Goal: Task Accomplishment & Management: Complete application form

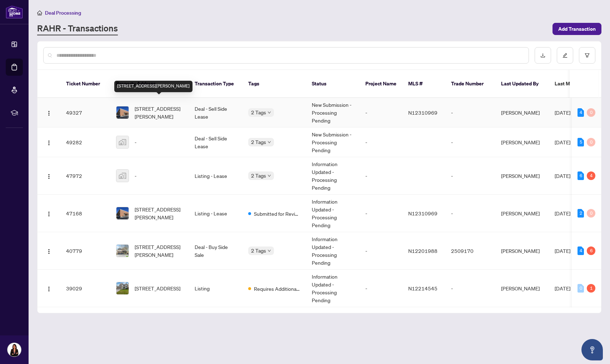
click at [171, 105] on span "[STREET_ADDRESS][PERSON_NAME]" at bounding box center [159, 113] width 49 height 16
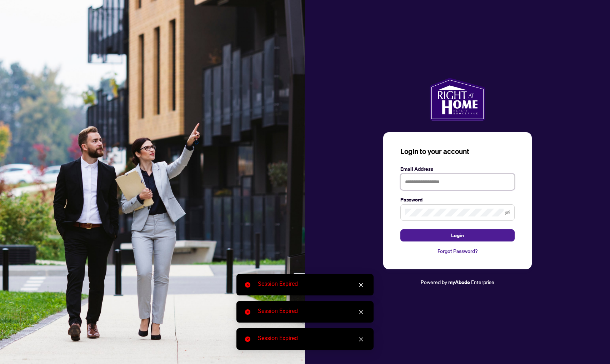
type input "**********"
click at [433, 236] on button "Login" at bounding box center [458, 235] width 114 height 12
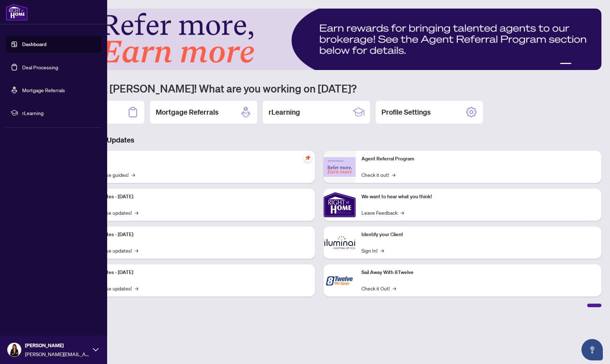
click at [41, 65] on link "Deal Processing" at bounding box center [40, 67] width 36 height 6
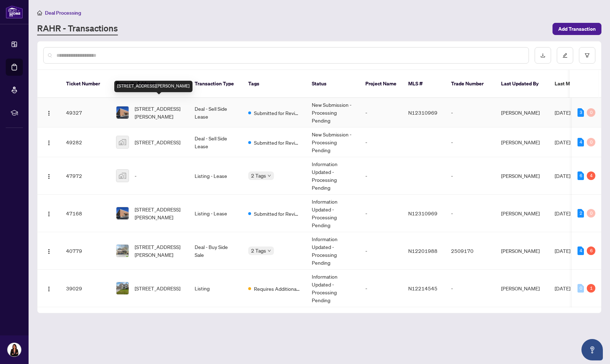
click at [163, 106] on span "[STREET_ADDRESS][PERSON_NAME]" at bounding box center [159, 113] width 49 height 16
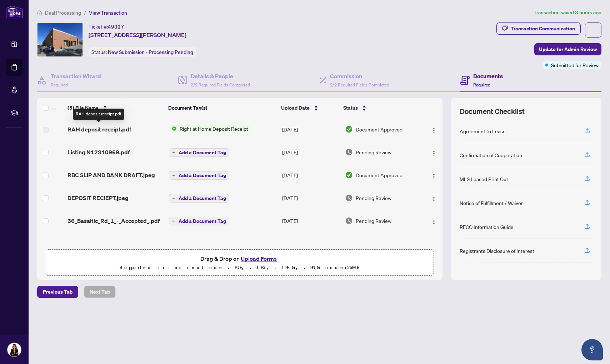
click at [92, 129] on span "RAH deposit receipt.pdf" at bounding box center [100, 129] width 64 height 9
click at [47, 128] on label at bounding box center [46, 130] width 6 height 8
click at [431, 130] on img "button" at bounding box center [434, 131] width 6 height 6
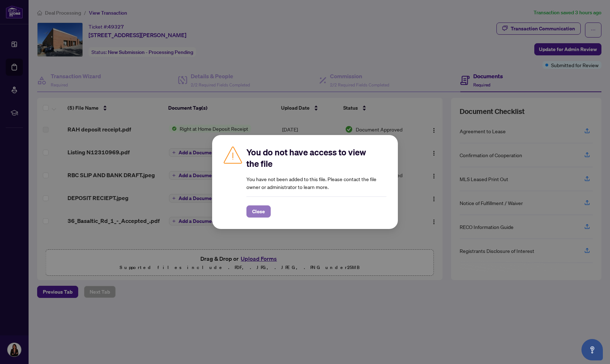
click at [255, 209] on span "Close" at bounding box center [258, 211] width 13 height 11
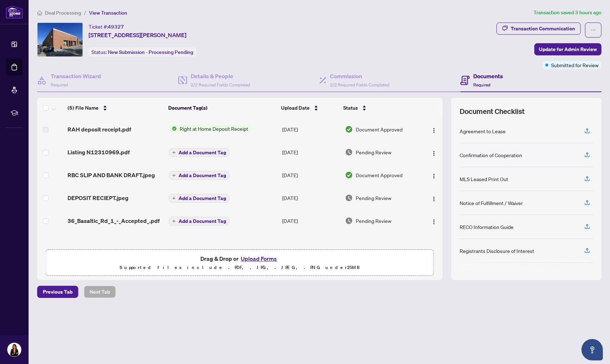
scroll to position [0, 0]
click at [100, 128] on span "RAH deposit receipt.pdf" at bounding box center [100, 129] width 64 height 9
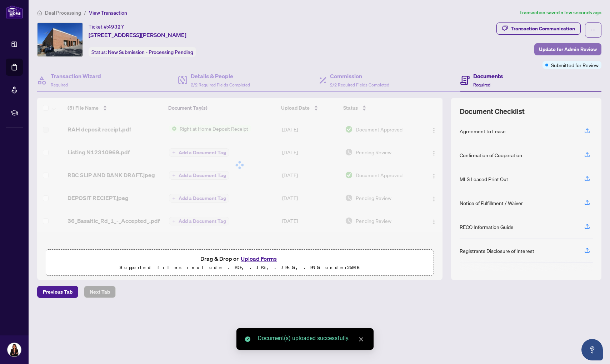
click at [557, 50] on span "Update for Admin Review" at bounding box center [568, 49] width 58 height 11
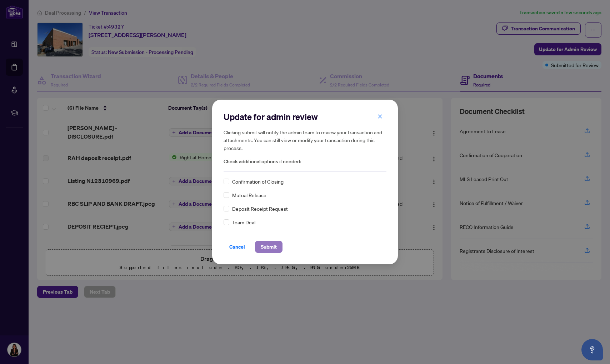
click at [266, 242] on span "Submit" at bounding box center [269, 246] width 16 height 11
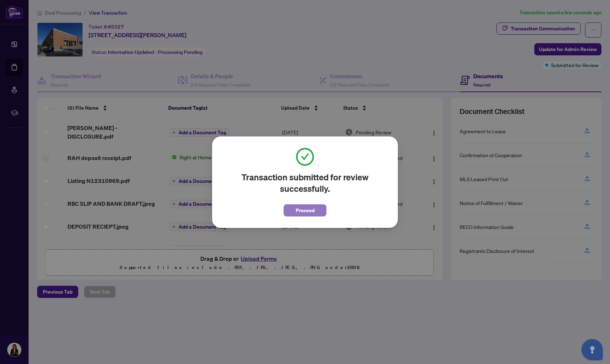
click at [305, 211] on span "Proceed" at bounding box center [305, 210] width 19 height 11
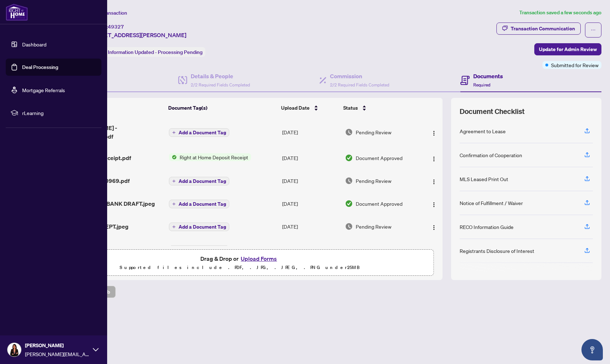
click at [41, 41] on link "Dashboard" at bounding box center [34, 44] width 24 height 6
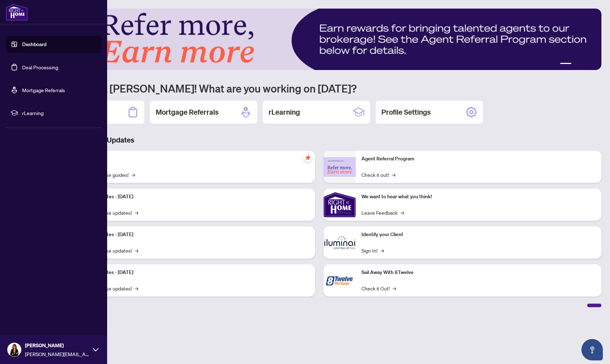
click at [43, 70] on link "Deal Processing" at bounding box center [40, 67] width 36 height 6
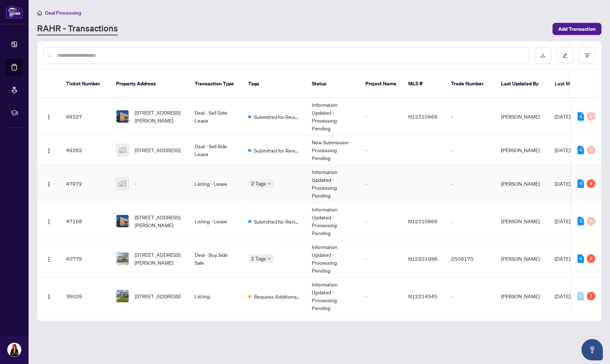
click at [195, 180] on td "Listing - Lease" at bounding box center [216, 184] width 54 height 38
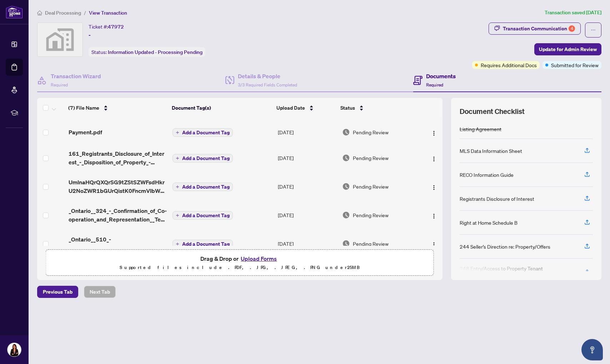
scroll to position [71, 0]
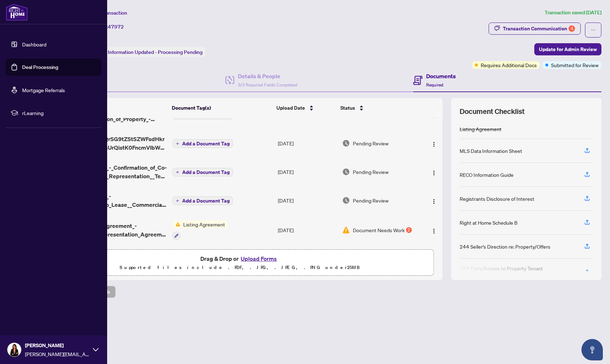
click at [46, 65] on link "Deal Processing" at bounding box center [40, 67] width 36 height 6
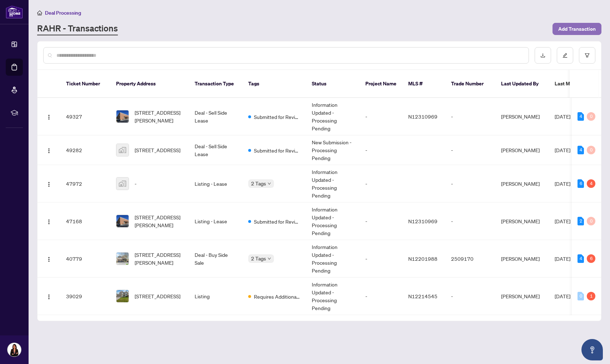
click at [568, 26] on span "Add Transaction" at bounding box center [577, 28] width 38 height 11
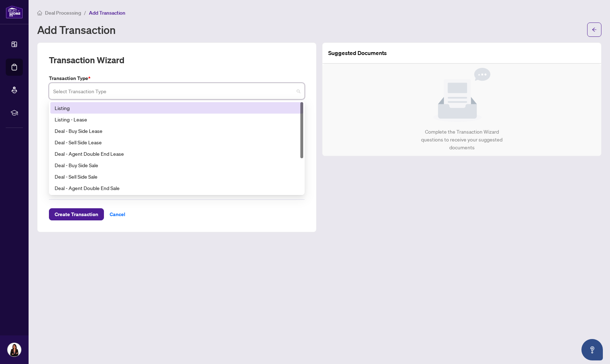
click at [120, 88] on input "search" at bounding box center [173, 92] width 241 height 16
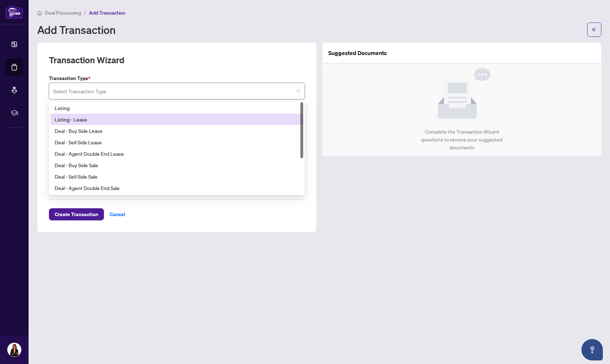
click at [81, 119] on div "Listing - Lease" at bounding box center [177, 119] width 244 height 8
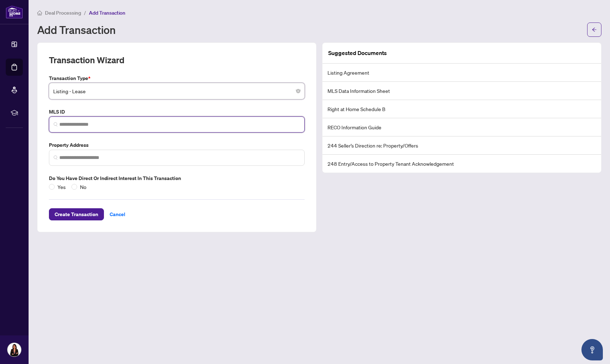
click at [82, 122] on input "search" at bounding box center [179, 125] width 241 height 8
paste input "*********"
type input "*********"
drag, startPoint x: 99, startPoint y: 126, endPoint x: 47, endPoint y: 123, distance: 52.3
click at [47, 123] on div "MLS ID ********* No valid MLS ID found!" at bounding box center [177, 120] width 262 height 25
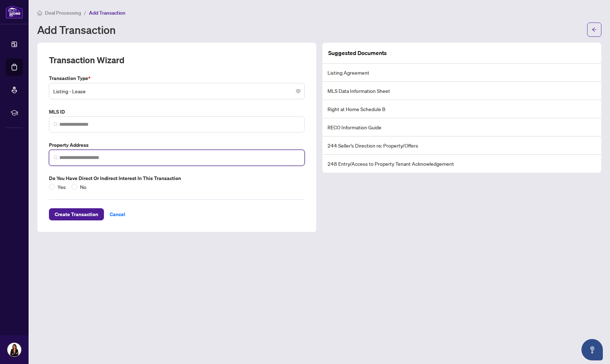
click at [72, 160] on input "search" at bounding box center [179, 158] width 241 height 8
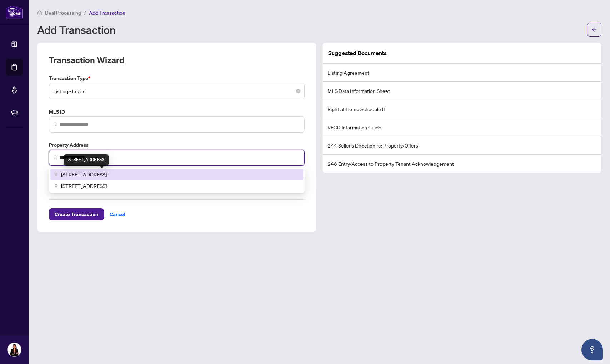
click at [103, 173] on span "60 Basaltic Rd, Concord, ON, Canada" at bounding box center [84, 174] width 46 height 8
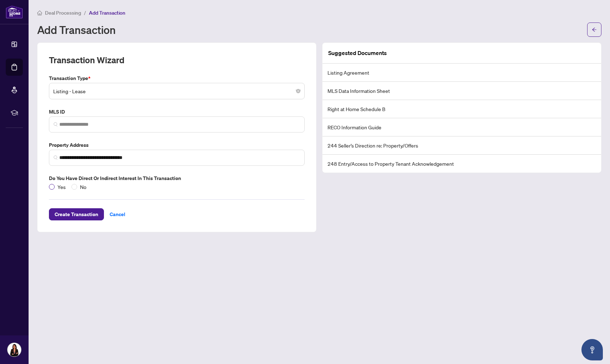
click at [55, 184] on span "Yes" at bounding box center [62, 187] width 14 height 8
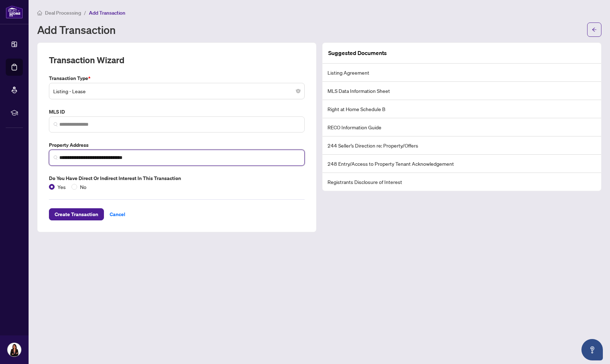
click at [61, 158] on input "**********" at bounding box center [179, 158] width 241 height 8
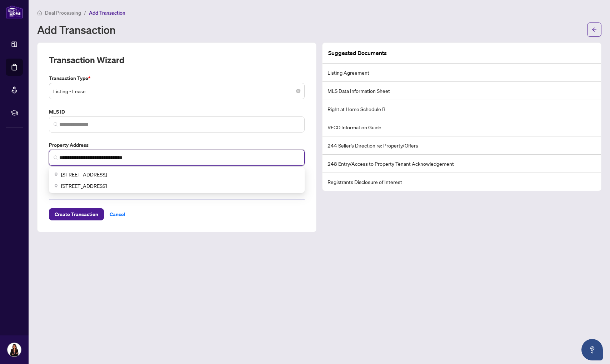
click at [60, 159] on input "**********" at bounding box center [179, 158] width 241 height 8
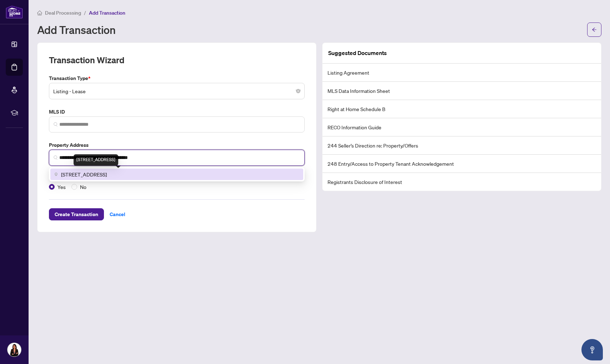
click at [85, 172] on span "60 Basaltic Rd #12, Concord, Vaughan, ON, Canada" at bounding box center [84, 174] width 46 height 8
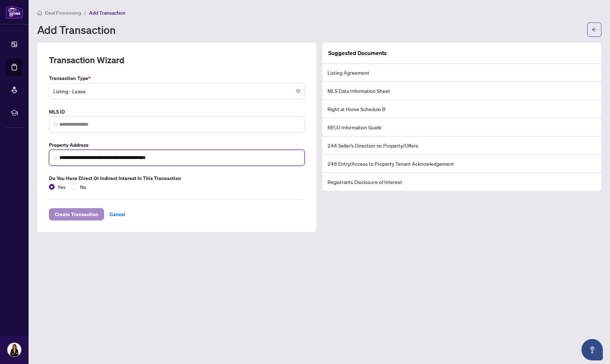
type input "**********"
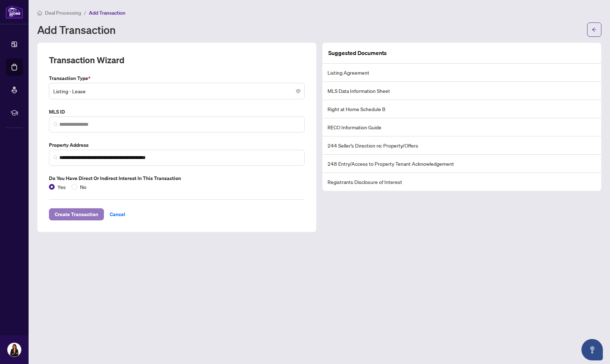
click at [74, 212] on span "Create Transaction" at bounding box center [77, 214] width 44 height 11
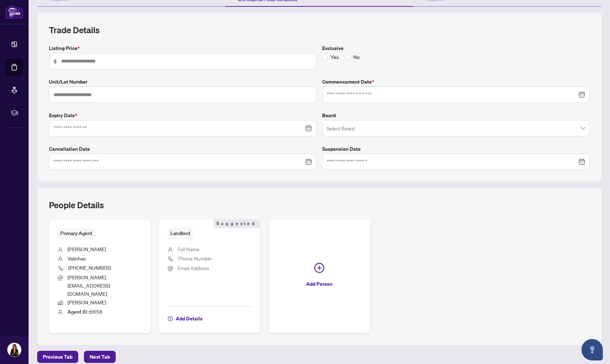
scroll to position [80, 0]
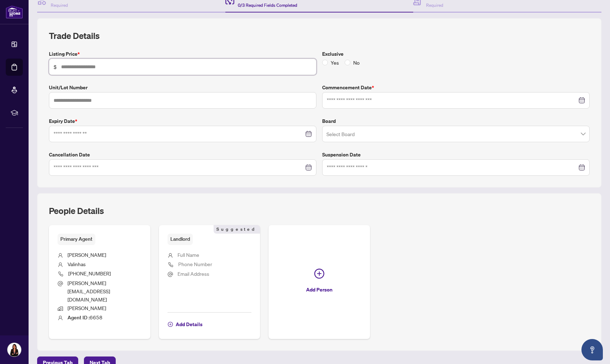
click at [100, 65] on input "text" at bounding box center [186, 67] width 251 height 8
type input "*****"
click at [346, 109] on div "Listing Price * $ ***** Exclusive Yes No Unit/Lot Number Commencement Date * Ex…" at bounding box center [319, 113] width 547 height 126
click at [343, 102] on input at bounding box center [452, 100] width 250 height 8
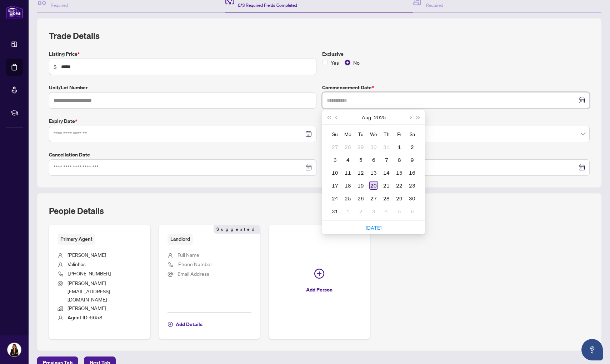
type input "**********"
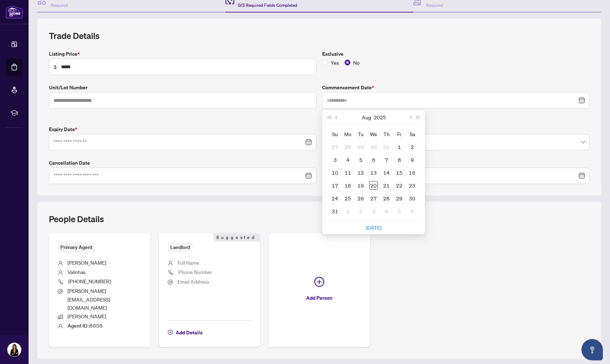
click at [374, 187] on div "20" at bounding box center [373, 185] width 9 height 9
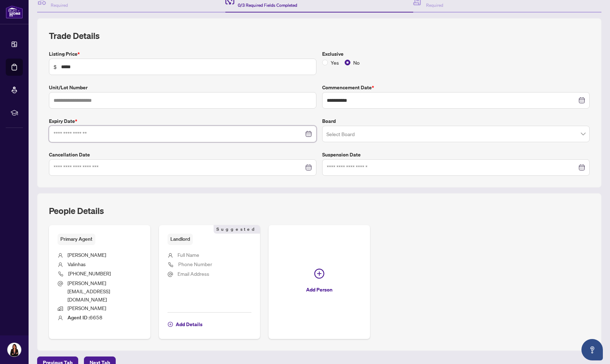
click at [89, 130] on input at bounding box center [179, 134] width 250 height 8
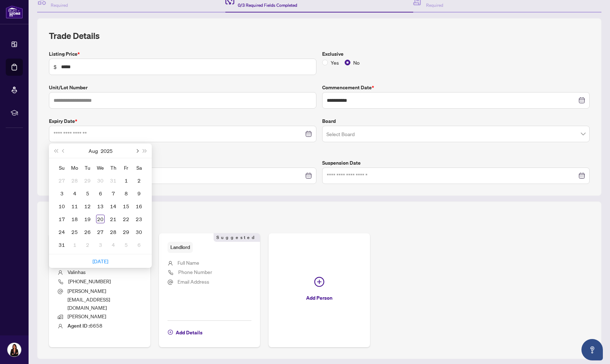
click at [135, 150] on button "Next month (PageDown)" at bounding box center [137, 151] width 8 height 14
drag, startPoint x: 136, startPoint y: 151, endPoint x: 134, endPoint y: 155, distance: 4.5
click at [136, 151] on span "Next month (PageDown)" at bounding box center [137, 151] width 4 height 4
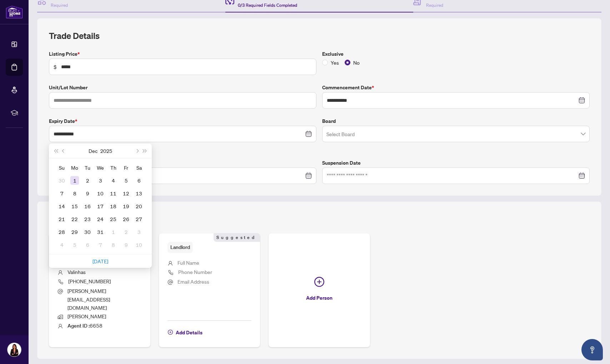
type input "**********"
drag, startPoint x: 74, startPoint y: 181, endPoint x: 89, endPoint y: 178, distance: 15.1
click at [75, 181] on div "1" at bounding box center [74, 180] width 9 height 9
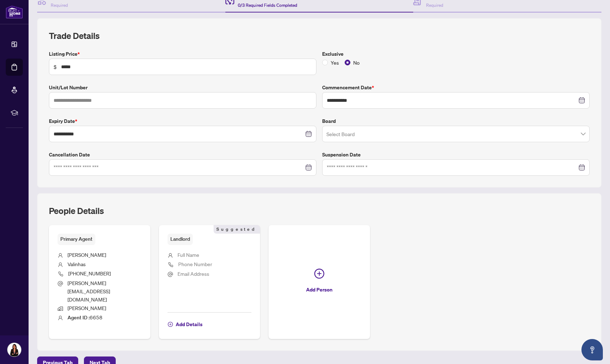
scroll to position [101, 0]
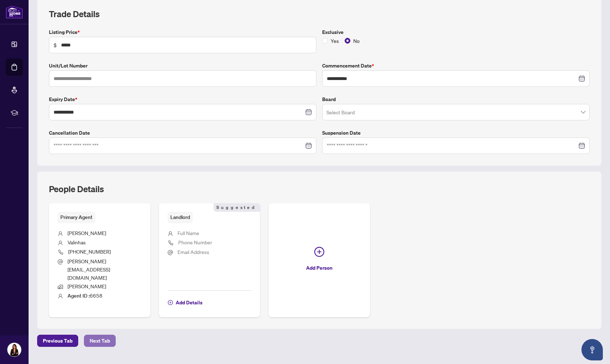
click at [102, 335] on span "Next Tab" at bounding box center [100, 340] width 20 height 11
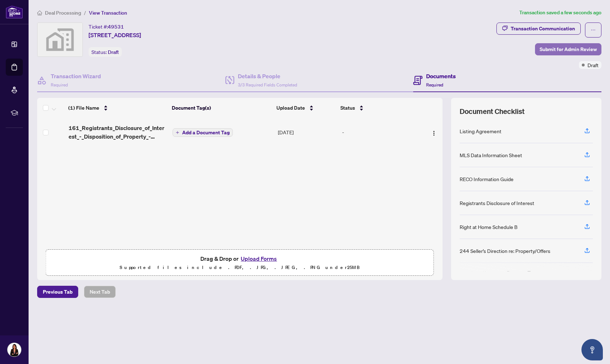
click at [554, 49] on span "Submit for Admin Review" at bounding box center [568, 49] width 57 height 11
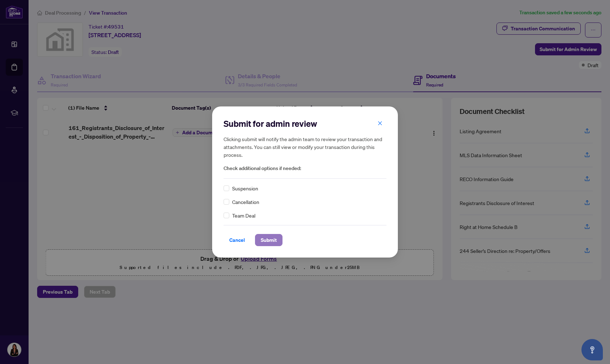
click at [269, 235] on span "Submit" at bounding box center [269, 239] width 16 height 11
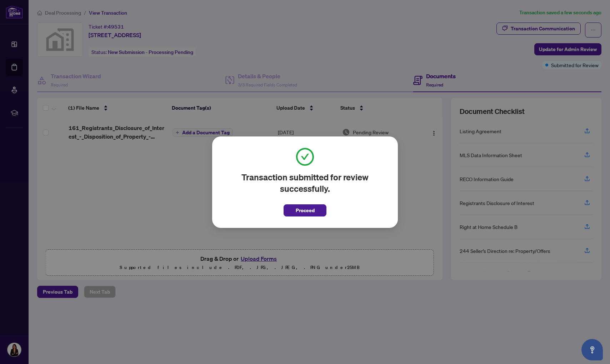
click at [300, 209] on span "Proceed" at bounding box center [305, 210] width 19 height 11
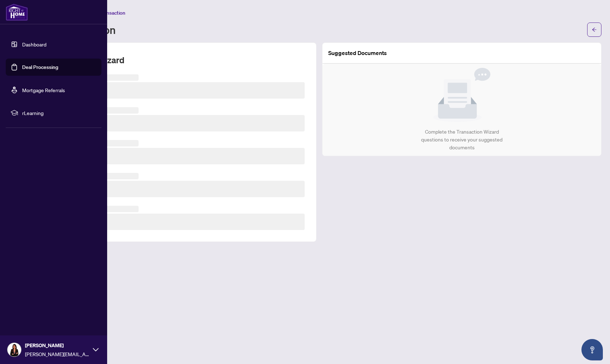
click at [34, 76] on ul "Dashboard Deal Processing Mortgage Referrals rLearning" at bounding box center [54, 79] width 96 height 86
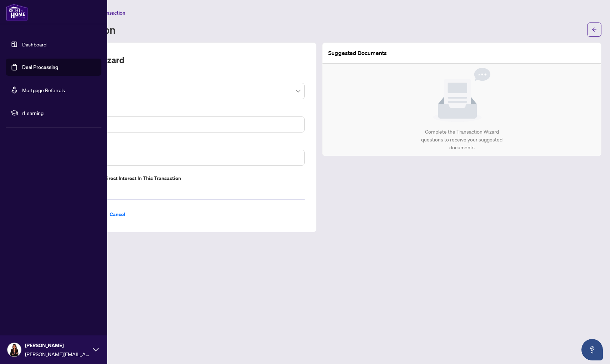
click at [35, 70] on link "Deal Processing" at bounding box center [40, 67] width 36 height 6
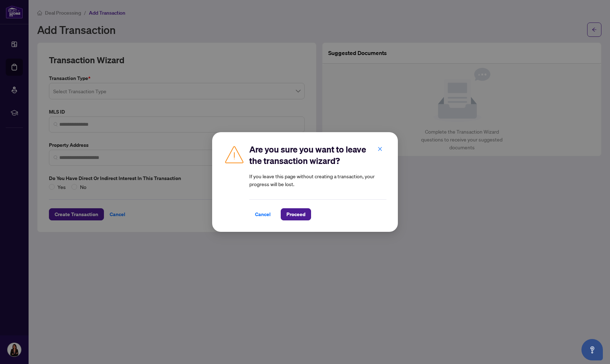
click at [290, 217] on span "Proceed" at bounding box center [296, 214] width 19 height 11
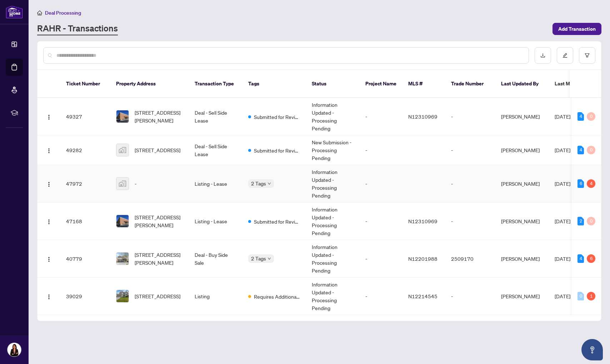
click at [178, 177] on div "-" at bounding box center [149, 183] width 67 height 13
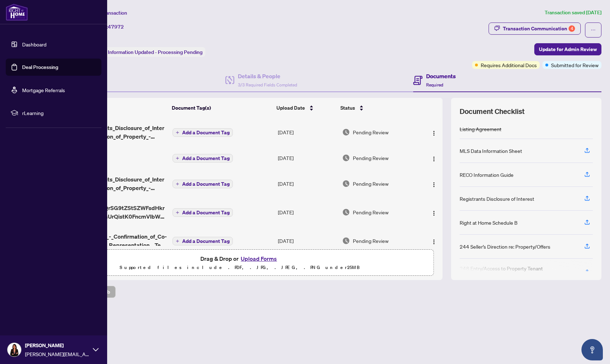
click at [36, 69] on link "Deal Processing" at bounding box center [40, 67] width 36 height 6
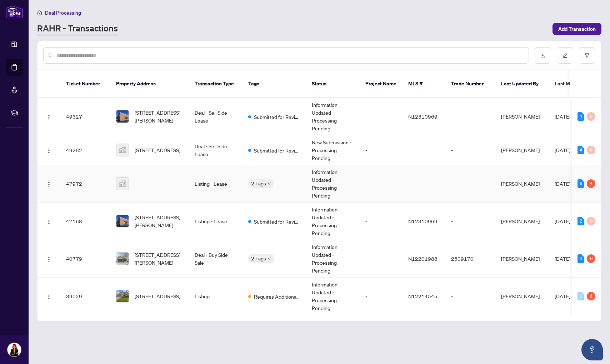
click at [162, 177] on div "-" at bounding box center [149, 183] width 67 height 13
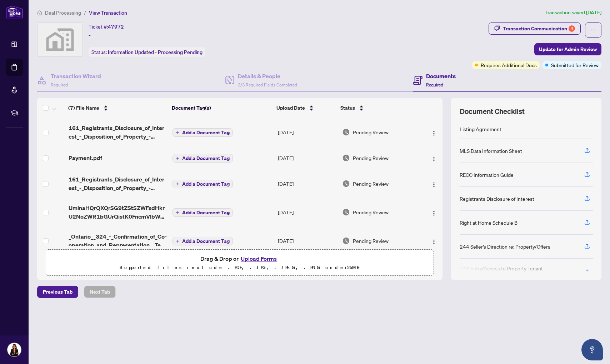
scroll to position [71, 0]
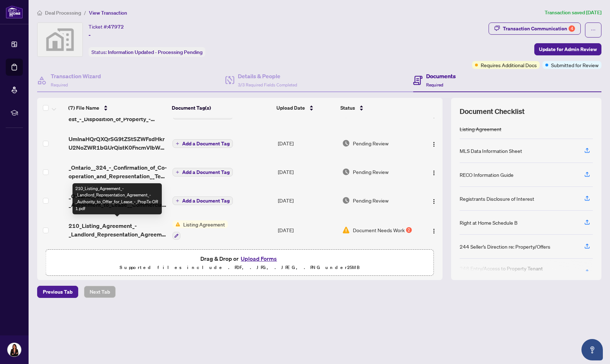
click at [109, 228] on span "210_Listing_Agreement_-_Landlord_Representation_Agreement_-_Authority_to_Offer_…" at bounding box center [118, 230] width 99 height 17
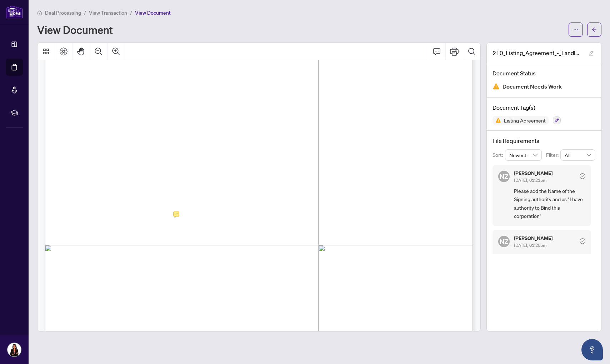
scroll to position [7489, 0]
